Goal: Navigation & Orientation: Find specific page/section

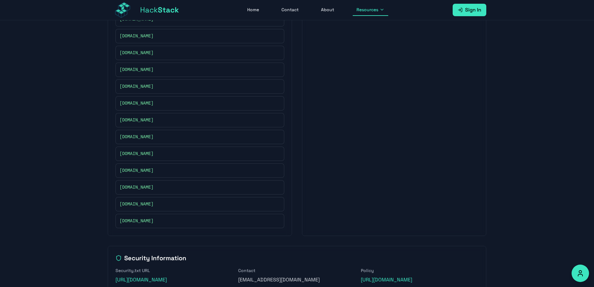
scroll to position [255, 0]
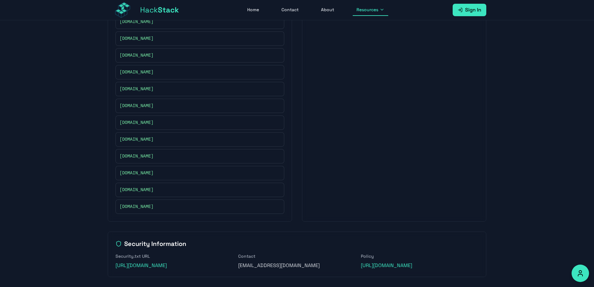
click at [149, 16] on link "Hack Stack" at bounding box center [143, 10] width 71 height 20
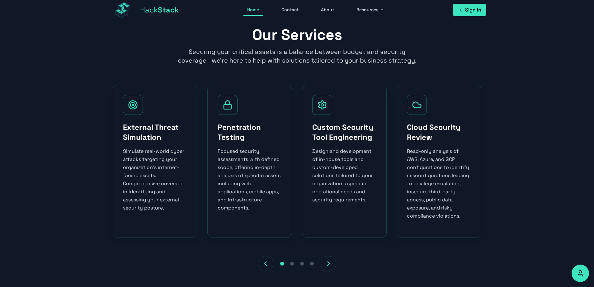
click at [136, 116] on div "External Threat Simulation Simulate real-world cyber attacks targeting your org…" at bounding box center [155, 161] width 85 height 153
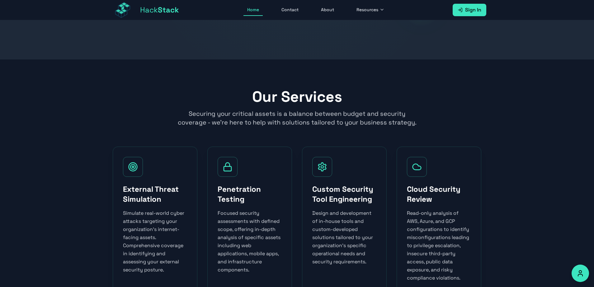
scroll to position [181, 0]
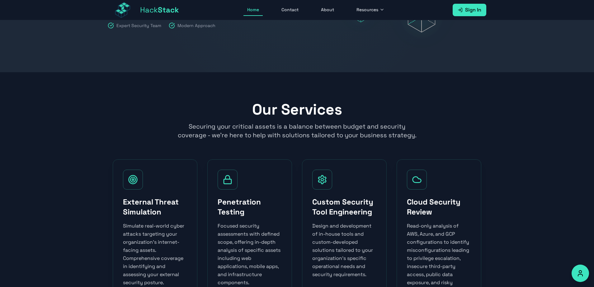
click at [226, 178] on icon at bounding box center [228, 178] width 4 height 4
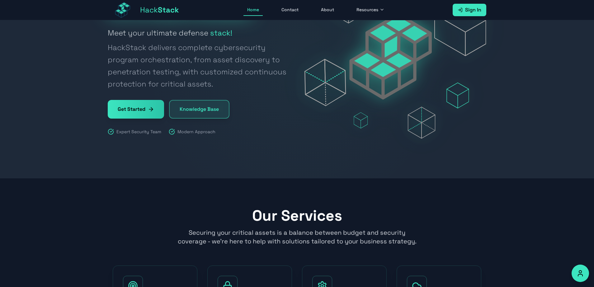
scroll to position [69, 0]
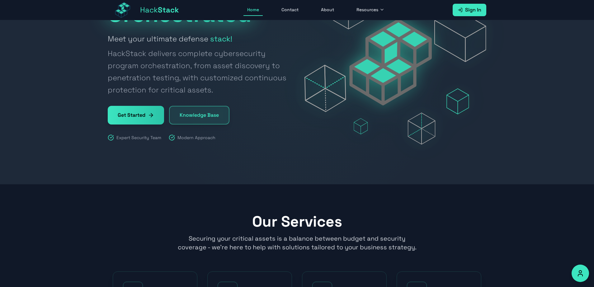
click at [357, 14] on button "Resources" at bounding box center [371, 10] width 36 height 12
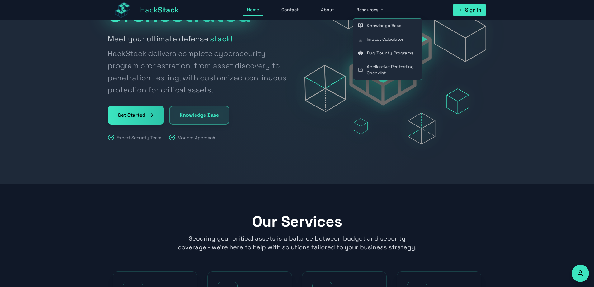
click at [368, 57] on link "Bug Bounty Programs" at bounding box center [387, 53] width 69 height 14
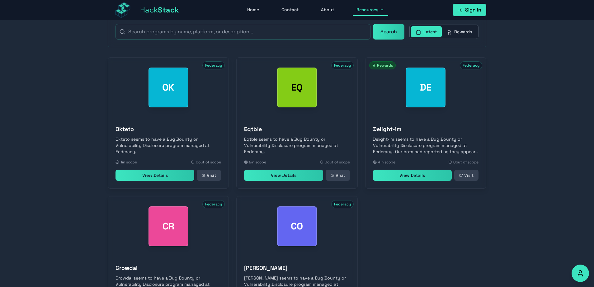
scroll to position [230, 0]
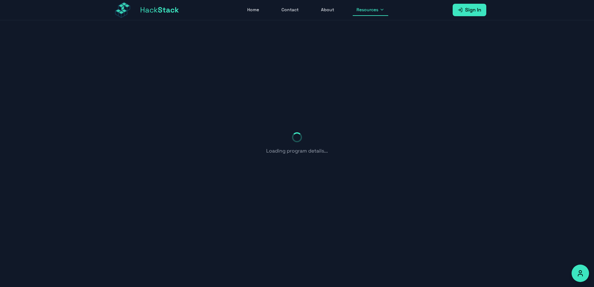
scroll to position [69, 0]
